Goal: Information Seeking & Learning: Understand process/instructions

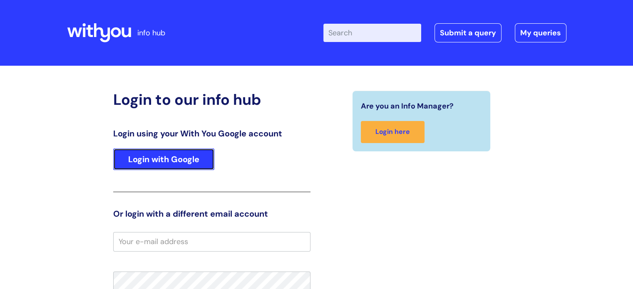
click at [156, 158] on link "Login with Google" at bounding box center [163, 159] width 101 height 22
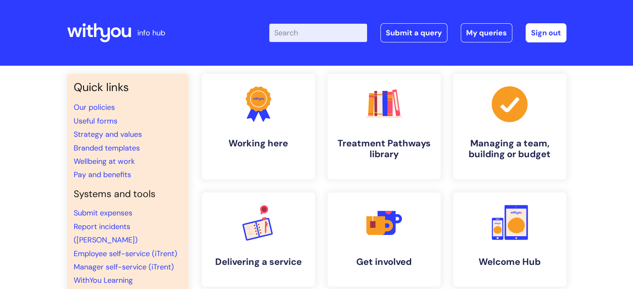
click at [334, 36] on input "Enter your search term here..." at bounding box center [318, 33] width 98 height 18
type input "Nebula"
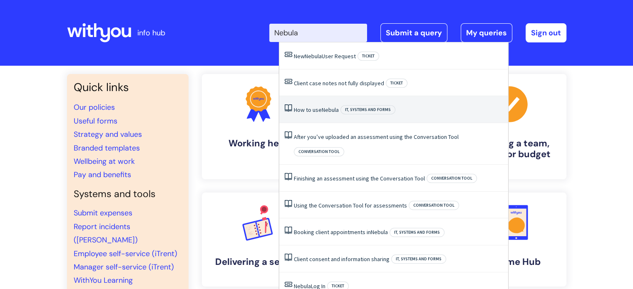
click at [317, 109] on link "How to use Nebula" at bounding box center [316, 109] width 45 height 7
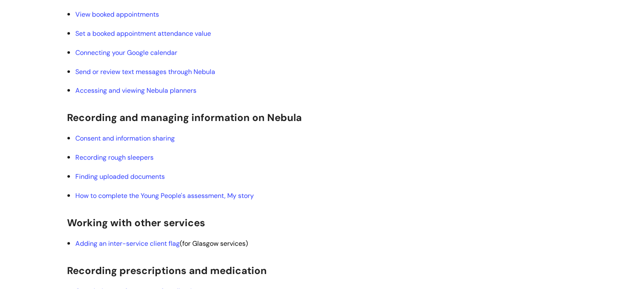
scroll to position [624, 0]
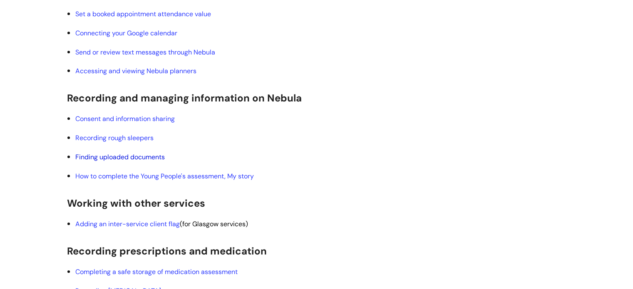
click at [148, 156] on link "Finding uploaded documents" at bounding box center [119, 157] width 89 height 9
